Goal: Transaction & Acquisition: Subscribe to service/newsletter

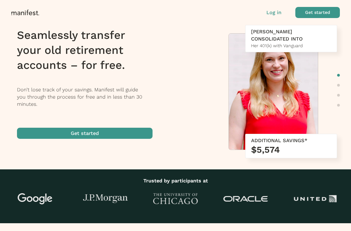
click at [276, 13] on p "Log in" at bounding box center [273, 12] width 15 height 7
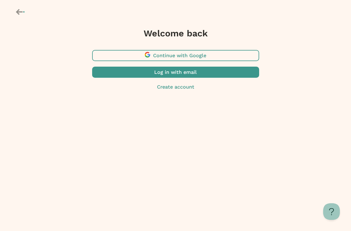
click at [184, 54] on span "button" at bounding box center [175, 55] width 167 height 11
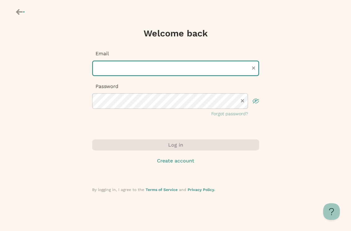
click at [136, 71] on input "text" at bounding box center [175, 69] width 167 height 16
type input "**********"
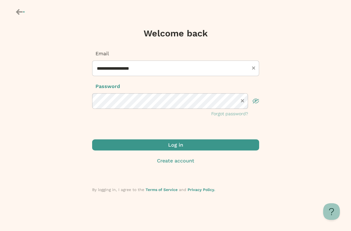
click at [246, 143] on span "submit" at bounding box center [175, 145] width 167 height 11
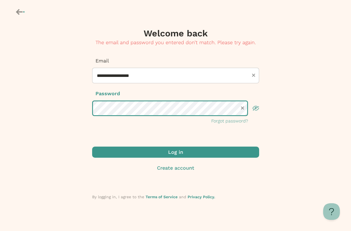
click at [71, 111] on div "**********" at bounding box center [175, 111] width 351 height 223
click at [73, 108] on div "**********" at bounding box center [175, 111] width 351 height 223
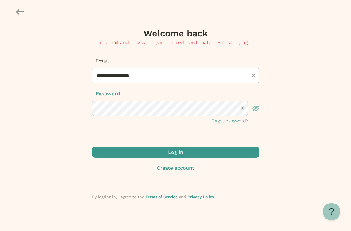
click at [102, 154] on span "submit" at bounding box center [175, 152] width 167 height 11
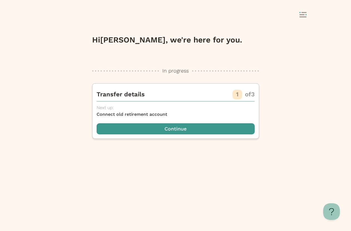
click at [301, 7] on div at bounding box center [175, 15] width 351 height 30
click at [301, 14] on icon at bounding box center [302, 15] width 7 height 6
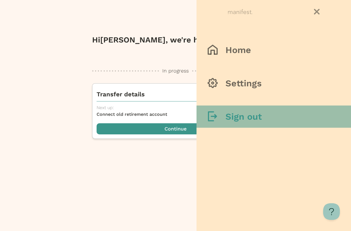
click at [262, 116] on button "Sign out" at bounding box center [273, 117] width 154 height 22
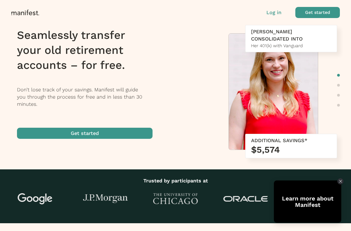
click at [272, 17] on div "Log in Get started" at bounding box center [302, 12] width 73 height 11
click at [271, 14] on p "Log in" at bounding box center [273, 12] width 15 height 7
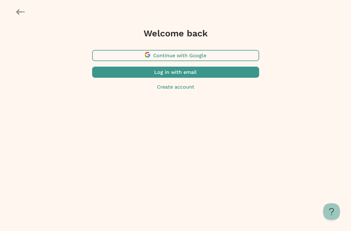
click at [177, 88] on p "Create account" at bounding box center [175, 86] width 167 height 7
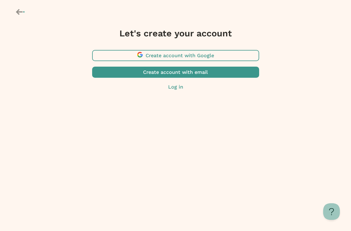
click at [177, 54] on span "button" at bounding box center [175, 55] width 167 height 11
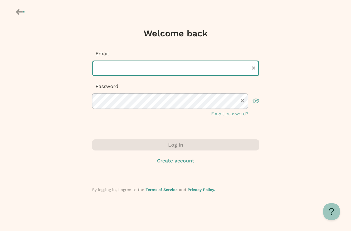
click at [157, 67] on input "text" at bounding box center [175, 69] width 167 height 16
click at [140, 65] on input "text" at bounding box center [175, 69] width 167 height 16
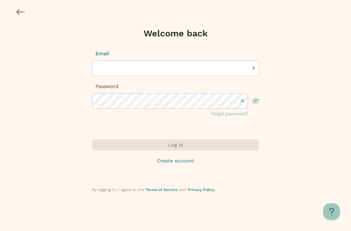
click at [56, 95] on div "Welcome back Email Password Forgot password? Log in Create account By logging i…" at bounding box center [175, 107] width 351 height 215
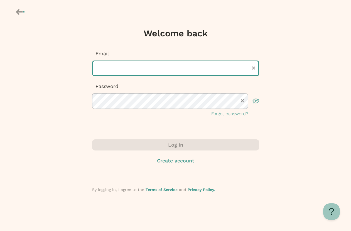
click at [108, 66] on input "text" at bounding box center [175, 69] width 167 height 16
type input "**********"
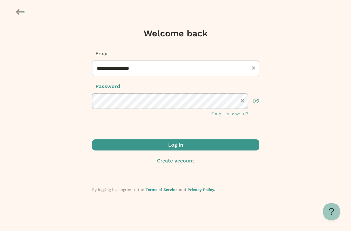
click at [111, 146] on span "submit" at bounding box center [175, 145] width 167 height 11
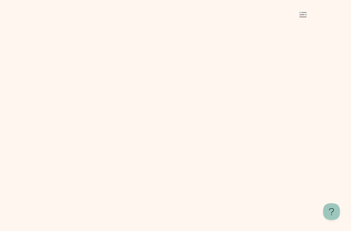
click at [305, 13] on rect at bounding box center [303, 12] width 5 height 1
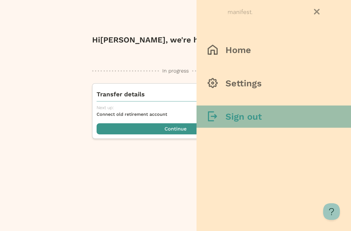
click at [273, 125] on button "Sign out" at bounding box center [273, 117] width 154 height 22
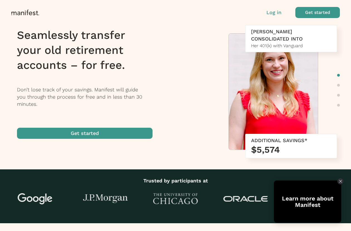
click at [274, 13] on p "Log in" at bounding box center [273, 12] width 15 height 7
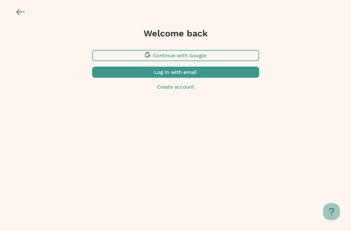
click at [21, 11] on icon at bounding box center [21, 11] width 10 height 9
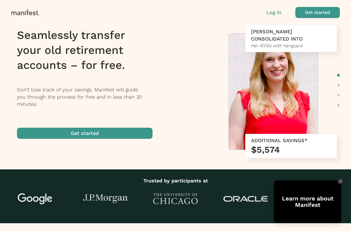
click at [317, 12] on span "button" at bounding box center [317, 12] width 45 height 11
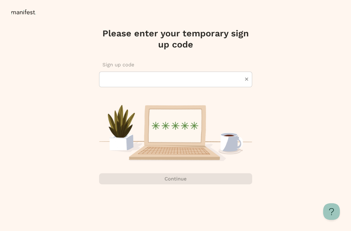
click at [21, 11] on icon at bounding box center [21, 12] width 3 height 3
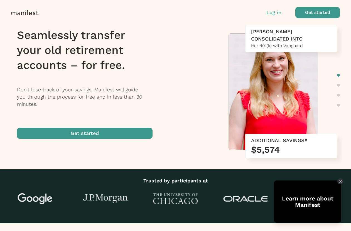
click at [302, 12] on span "button" at bounding box center [317, 12] width 45 height 11
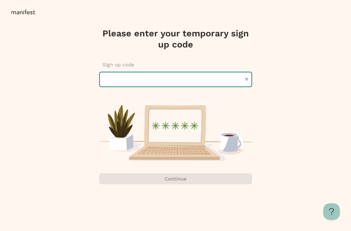
click at [183, 84] on input "text" at bounding box center [175, 80] width 153 height 16
paste input "******"
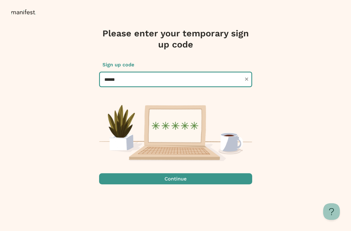
type input "******"
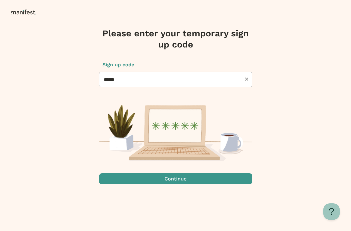
click at [181, 178] on span "submit" at bounding box center [175, 179] width 153 height 11
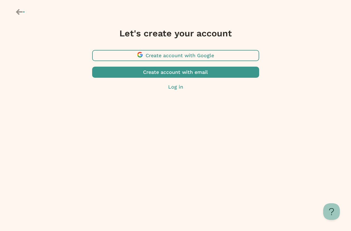
click at [195, 73] on span "button" at bounding box center [175, 72] width 167 height 11
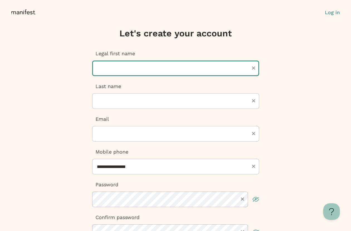
click at [154, 67] on input "text" at bounding box center [175, 69] width 167 height 16
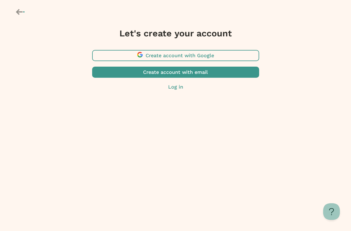
drag, startPoint x: 19, startPoint y: 11, endPoint x: 69, endPoint y: 2, distance: 50.1
click at [19, 11] on icon at bounding box center [19, 12] width 7 height 6
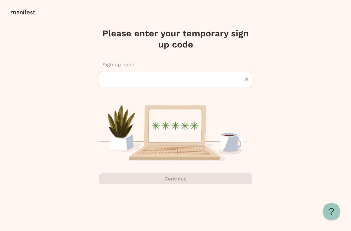
click at [21, 11] on icon at bounding box center [24, 12] width 26 height 6
